Goal: Task Accomplishment & Management: Manage account settings

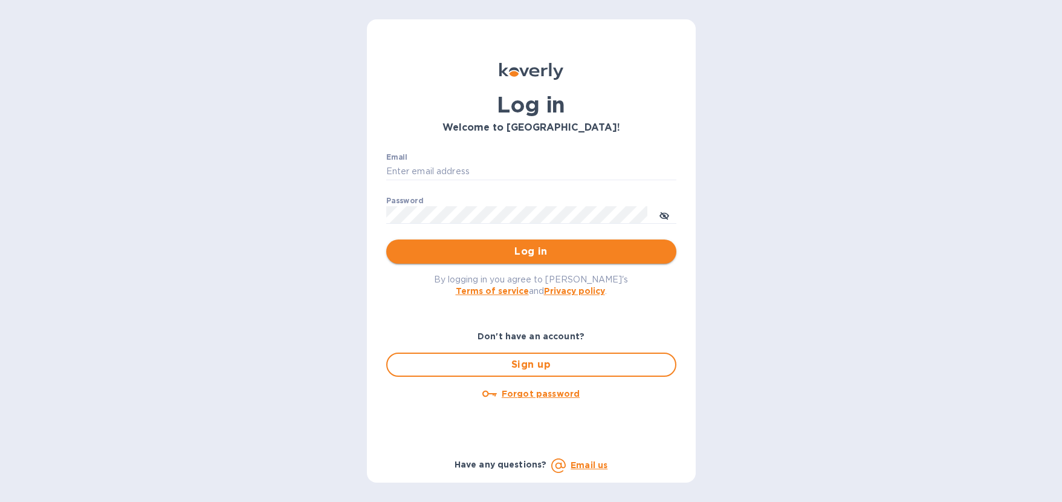
type input "[EMAIL_ADDRESS][DOMAIN_NAME]"
click at [584, 247] on span "Log in" at bounding box center [531, 251] width 271 height 15
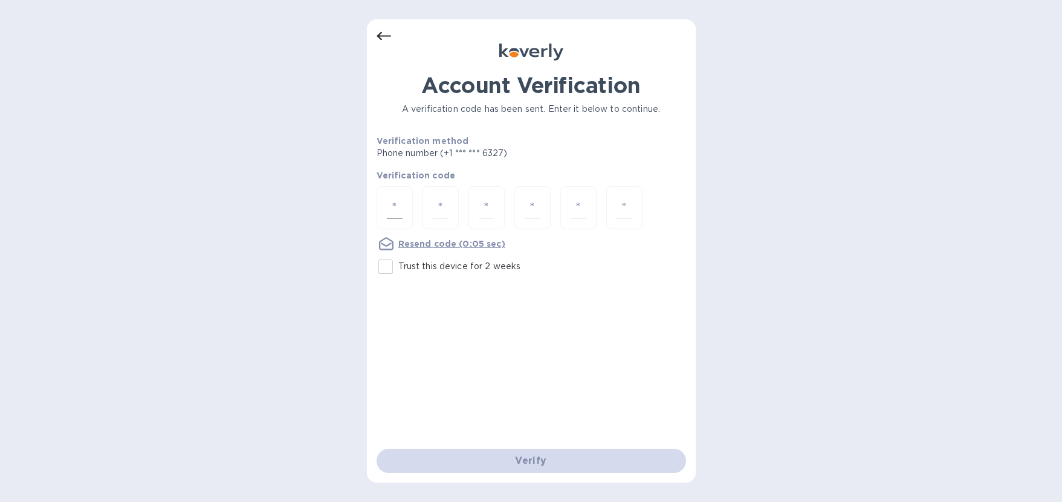
click at [405, 208] on div at bounding box center [395, 207] width 36 height 43
type input "2"
type input "1"
type input "6"
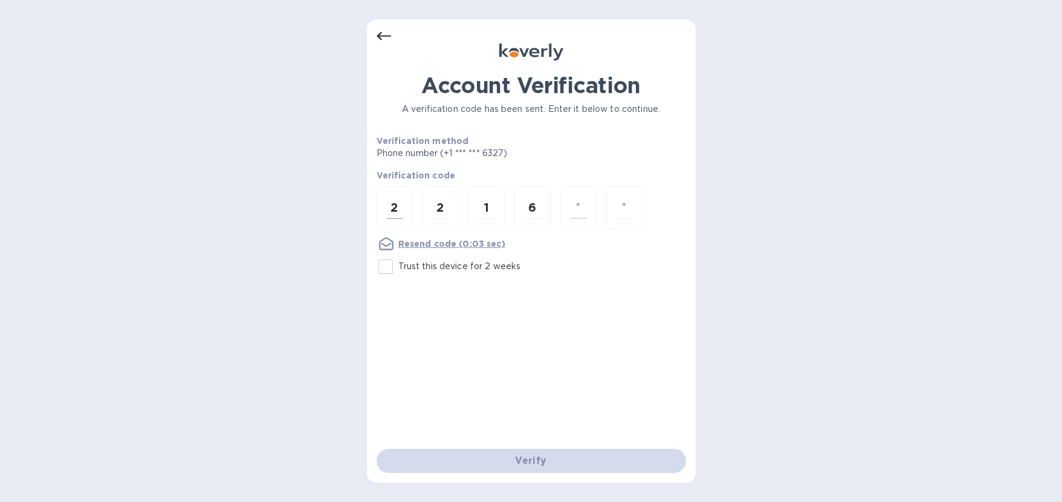
type input "2"
type input "5"
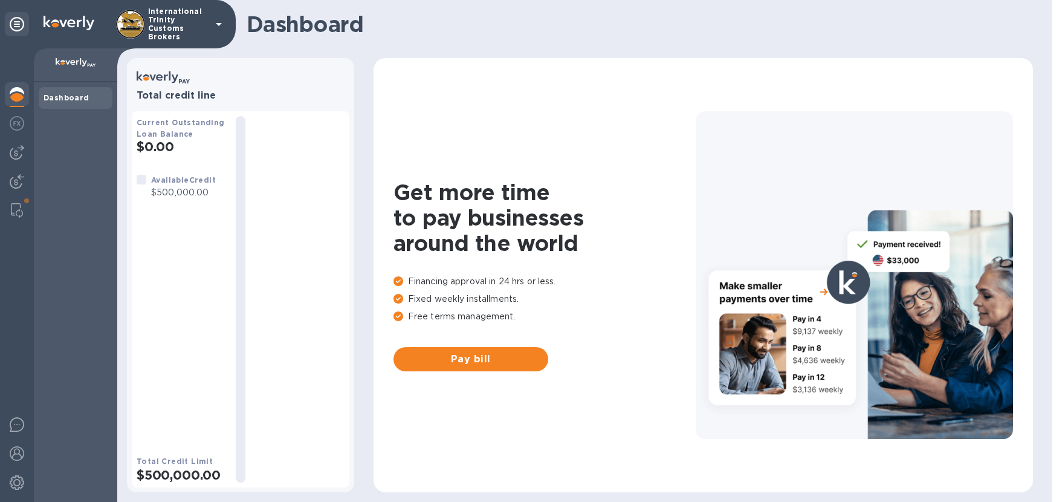
drag, startPoint x: 96, startPoint y: 183, endPoint x: 63, endPoint y: 173, distance: 34.2
click at [94, 183] on div "Dashboard" at bounding box center [75, 291] width 83 height 419
click at [14, 152] on img at bounding box center [17, 152] width 15 height 15
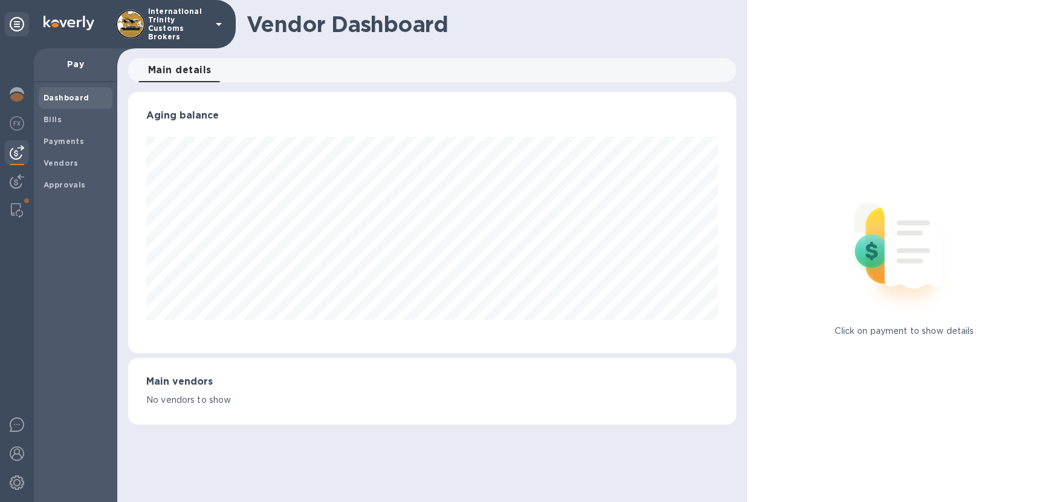
scroll to position [261, 608]
click at [84, 166] on span "Vendors" at bounding box center [76, 163] width 64 height 12
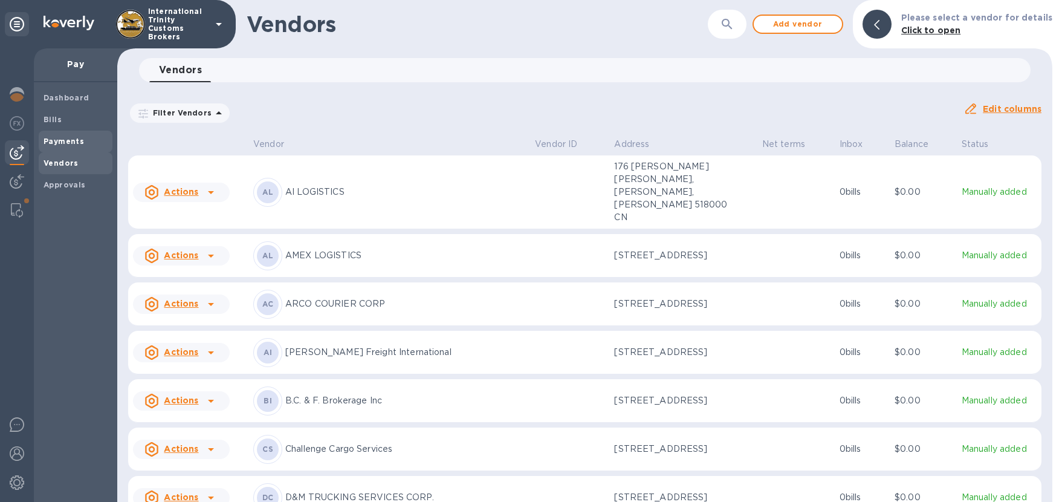
click at [60, 137] on b "Payments" at bounding box center [64, 141] width 40 height 9
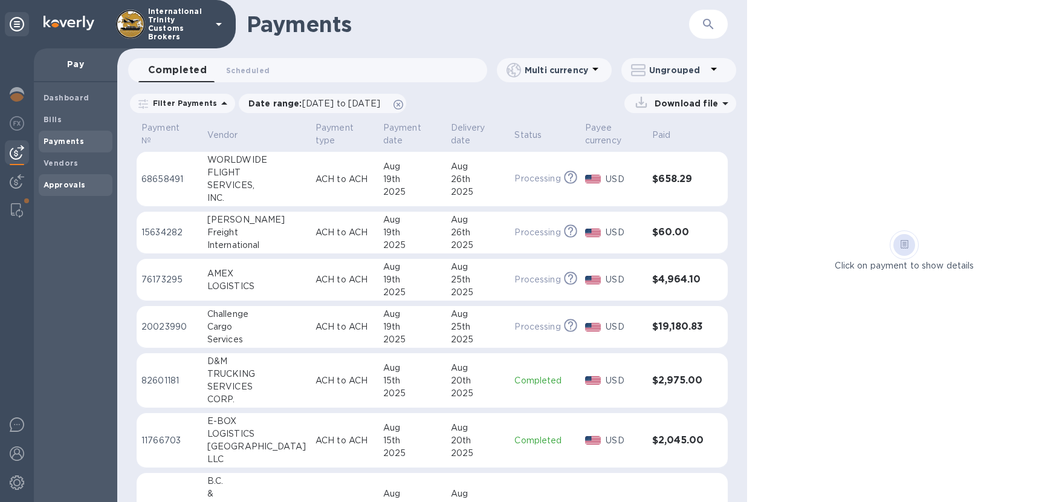
click at [53, 183] on b "Approvals" at bounding box center [65, 184] width 42 height 9
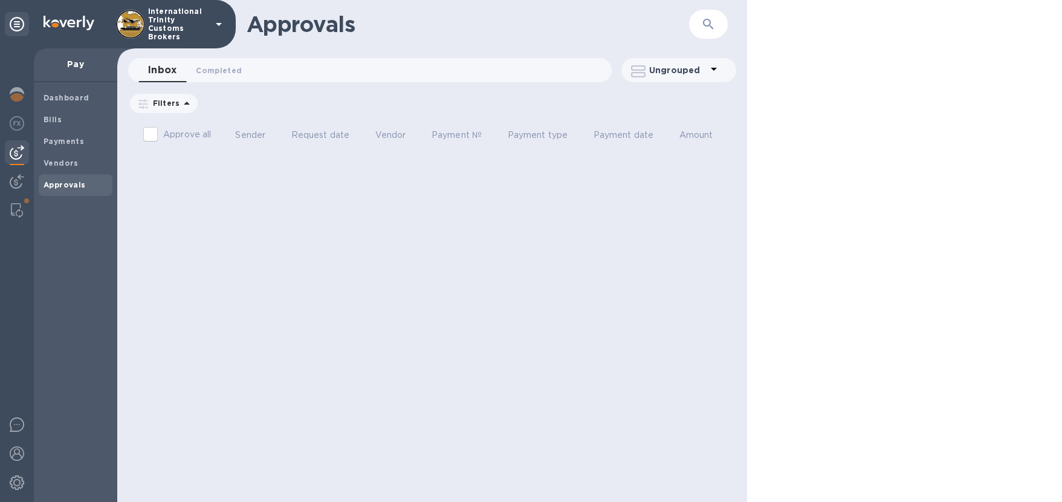
click at [59, 186] on b "Approvals" at bounding box center [65, 184] width 42 height 9
click at [60, 141] on b "Payments" at bounding box center [64, 141] width 40 height 9
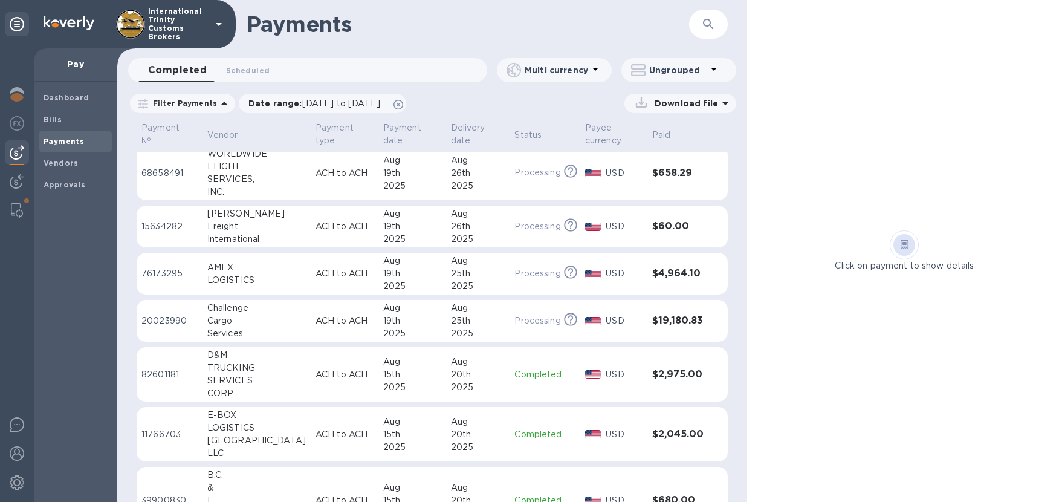
scroll to position [16, 0]
